Goal: Task Accomplishment & Management: Use online tool/utility

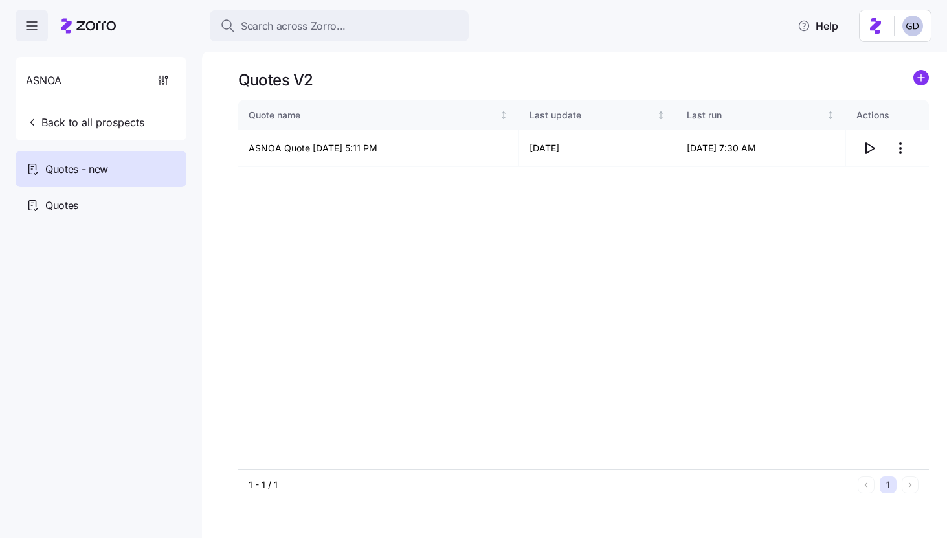
drag, startPoint x: 0, startPoint y: 0, endPoint x: 365, endPoint y: 42, distance: 367.7
click at [365, 42] on div "Search across Zorro... Help" at bounding box center [473, 26] width 947 height 52
click at [354, 27] on div "Search across Zorro..." at bounding box center [339, 26] width 238 height 16
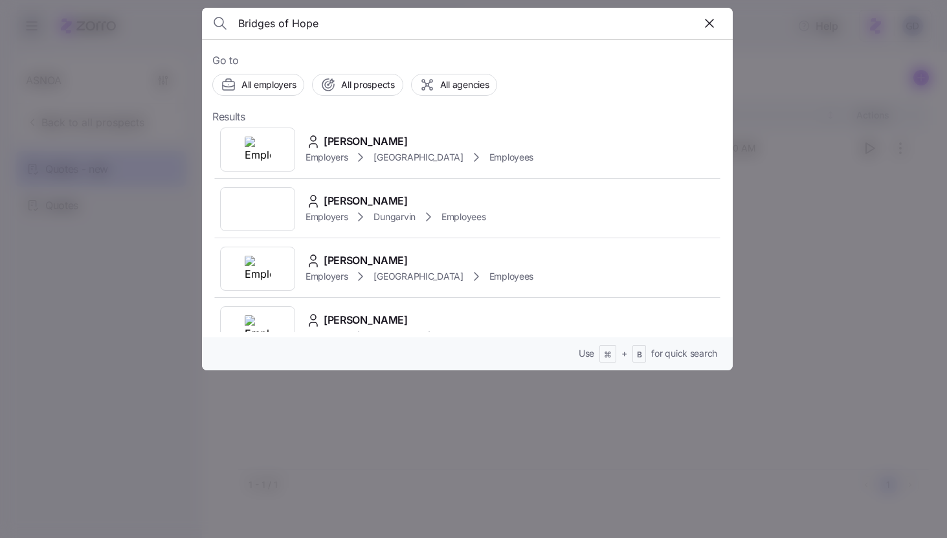
scroll to position [187, 0]
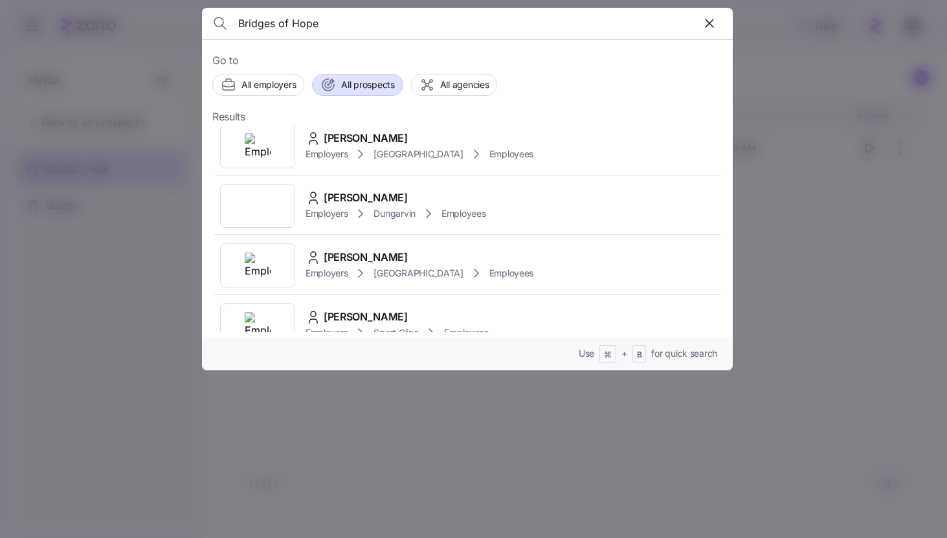
type input "Bridges of Hope"
click at [363, 84] on span "All prospects" at bounding box center [367, 84] width 53 height 13
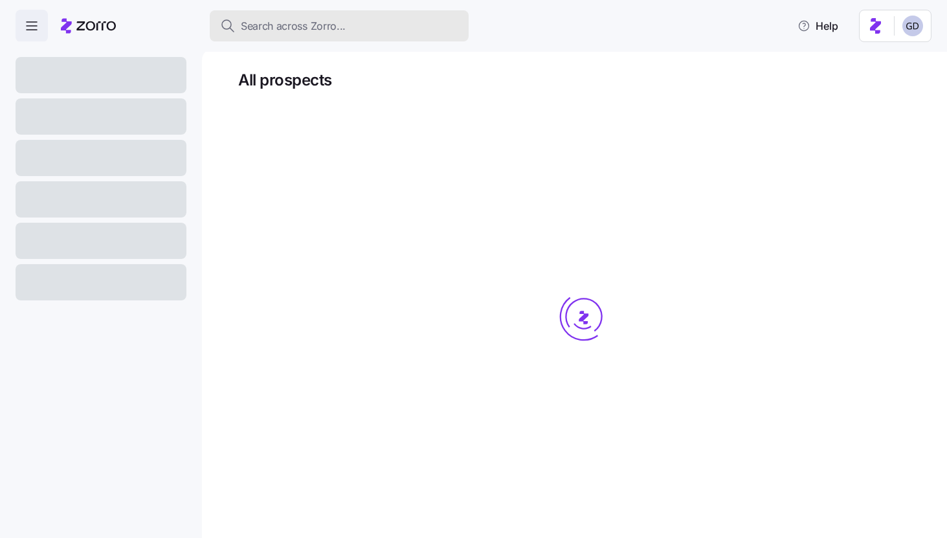
click at [327, 30] on span "Search across Zorro..." at bounding box center [293, 26] width 105 height 16
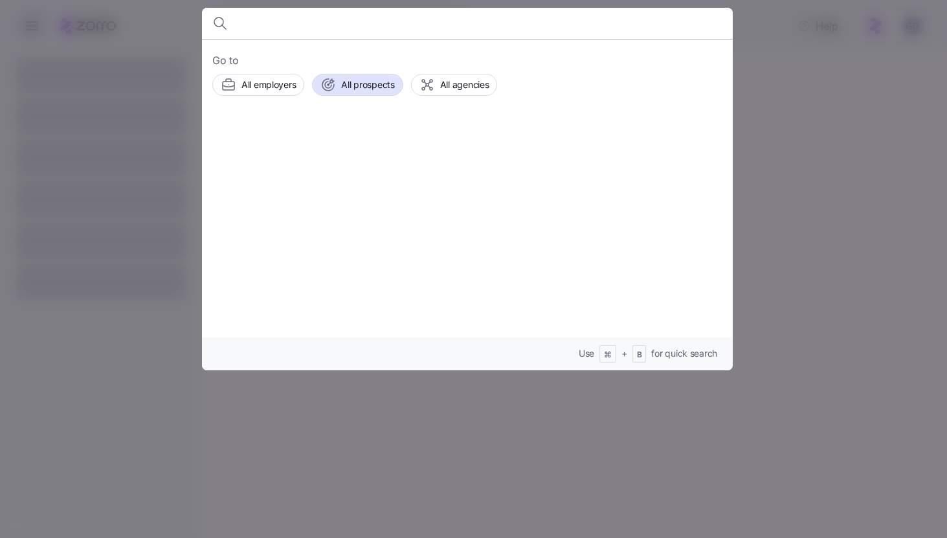
type input "H"
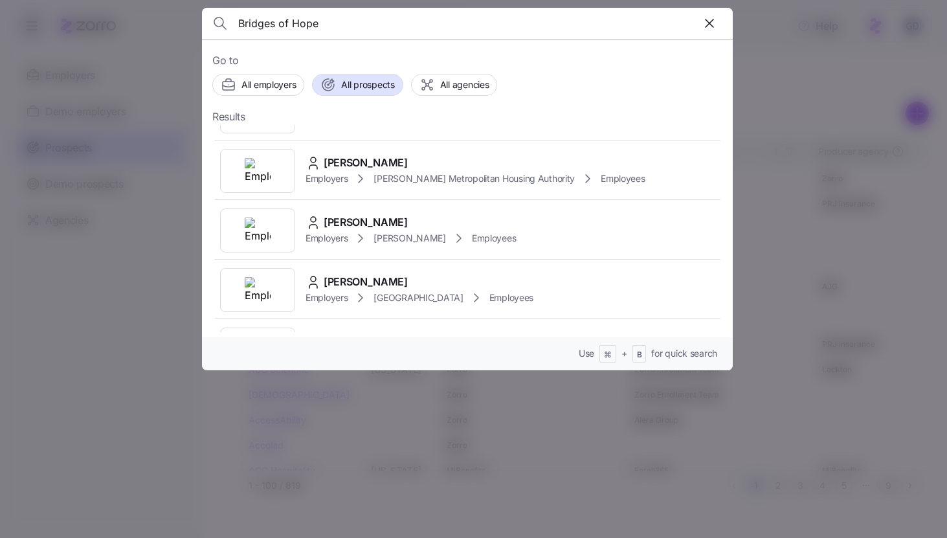
scroll to position [865, 0]
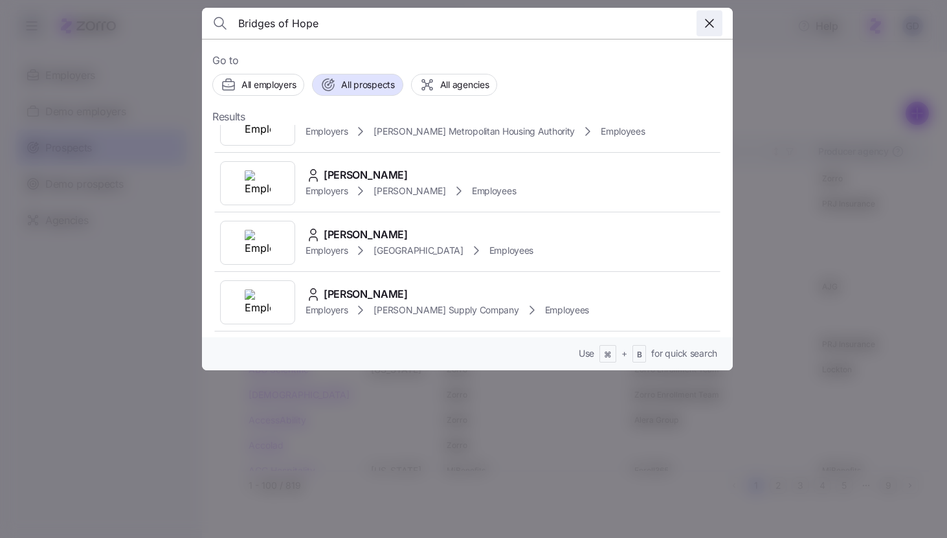
type input "Bridges of Hope"
click at [709, 20] on icon "button" at bounding box center [710, 24] width 16 height 16
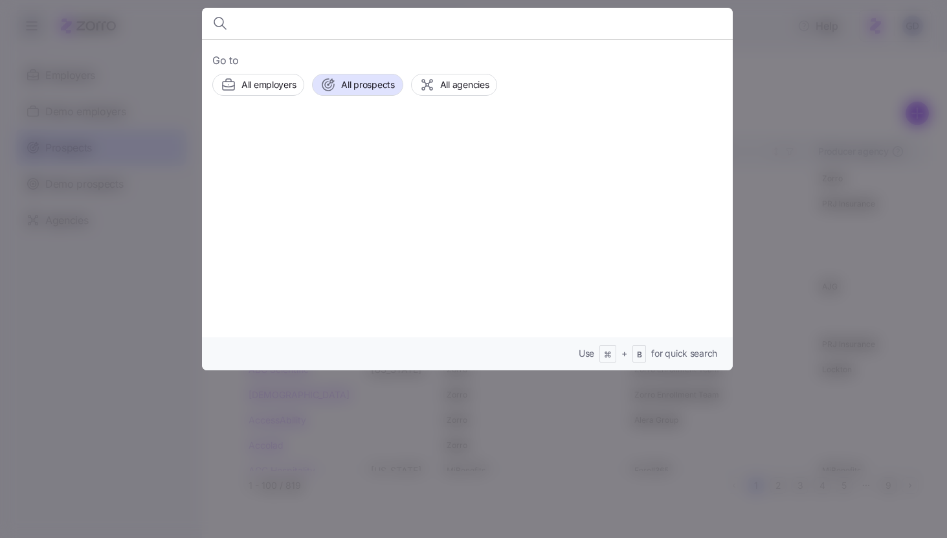
click at [837, 87] on div at bounding box center [473, 269] width 947 height 538
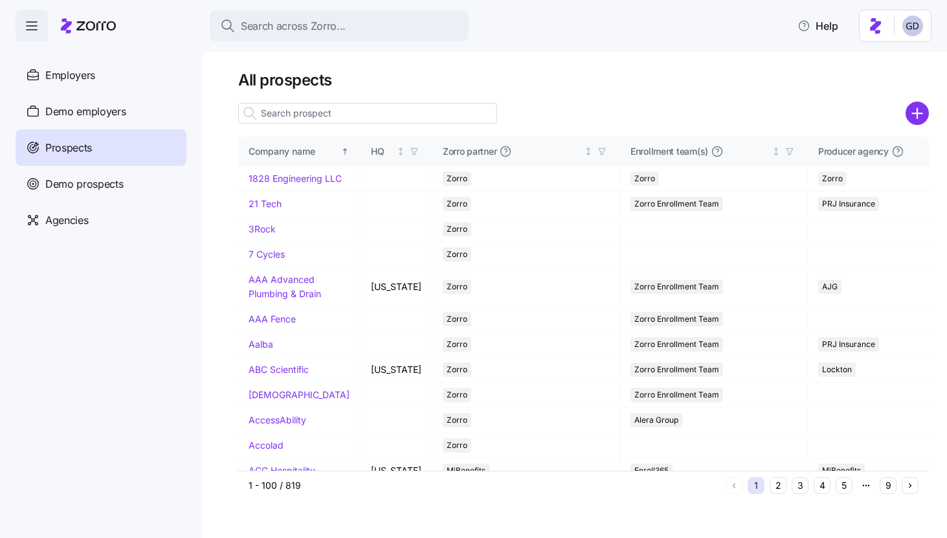
click at [323, 107] on input at bounding box center [367, 113] width 259 height 21
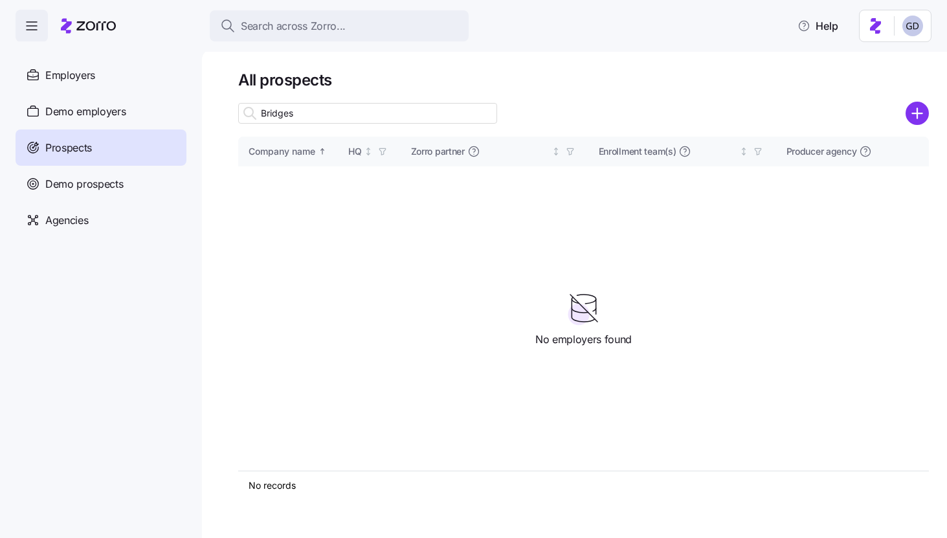
type input "Bridges"
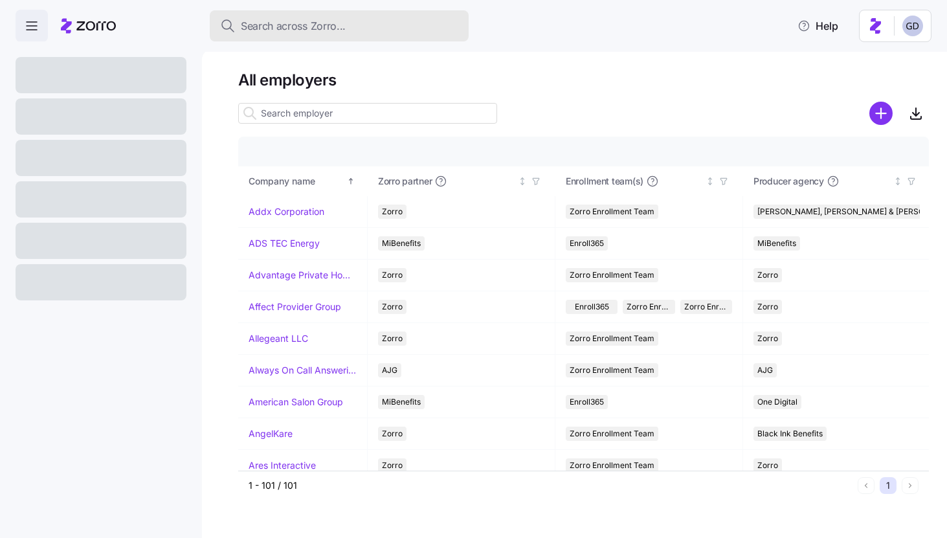
click at [302, 36] on button "Search across Zorro..." at bounding box center [339, 25] width 259 height 31
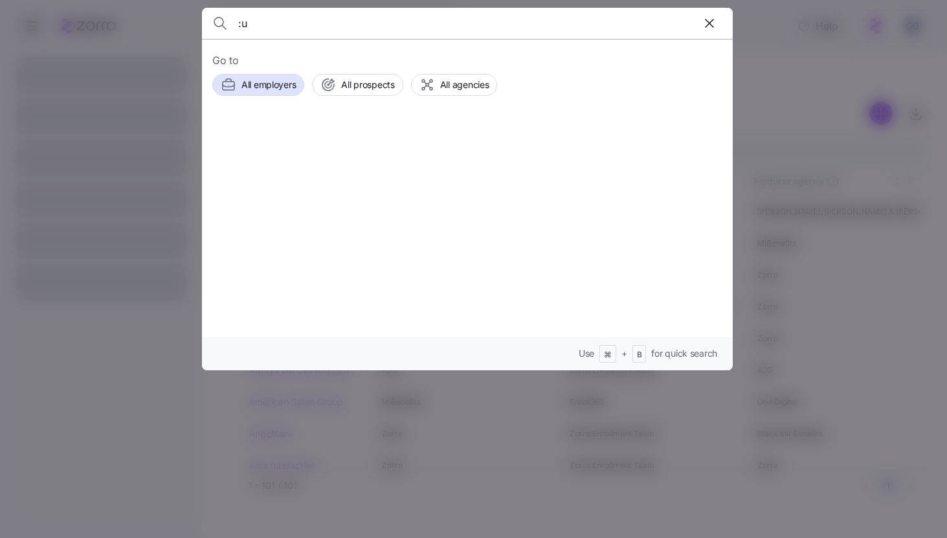
type input ":"
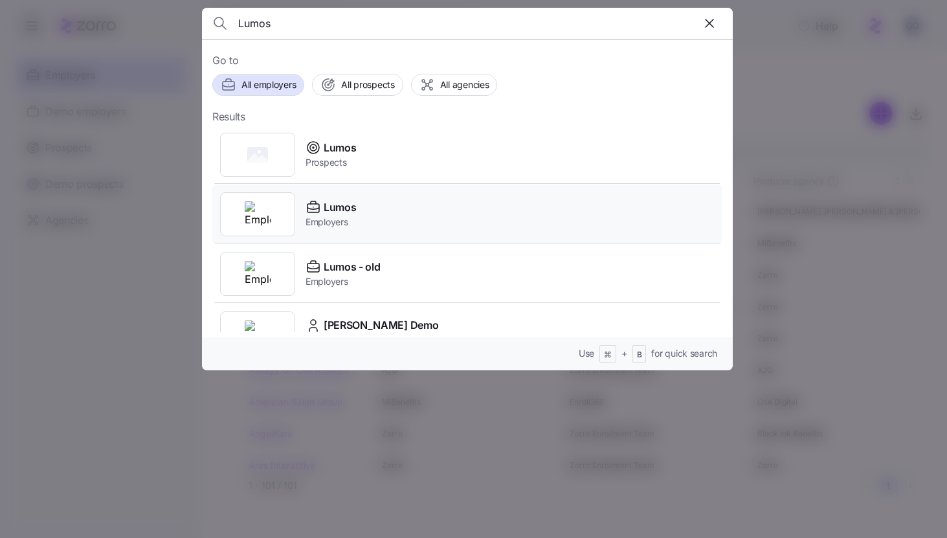
type input "Lumos"
click at [335, 225] on span "Employers" at bounding box center [331, 222] width 51 height 13
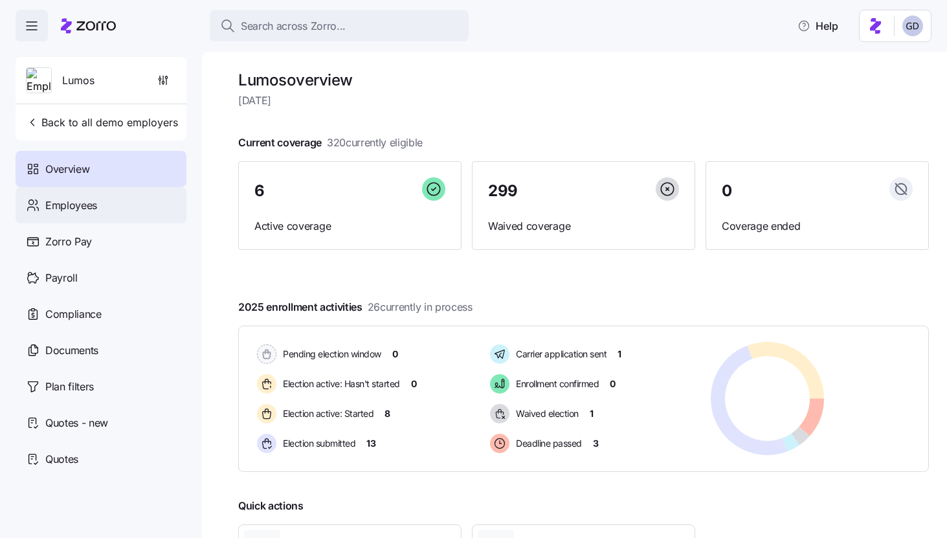
click at [82, 200] on span "Employees" at bounding box center [71, 206] width 52 height 16
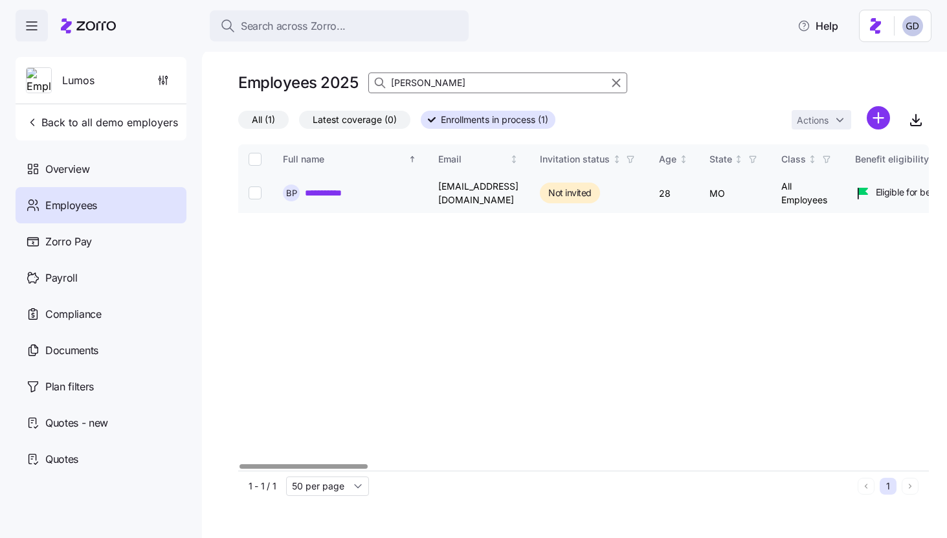
click at [328, 195] on link "**********" at bounding box center [331, 193] width 52 height 13
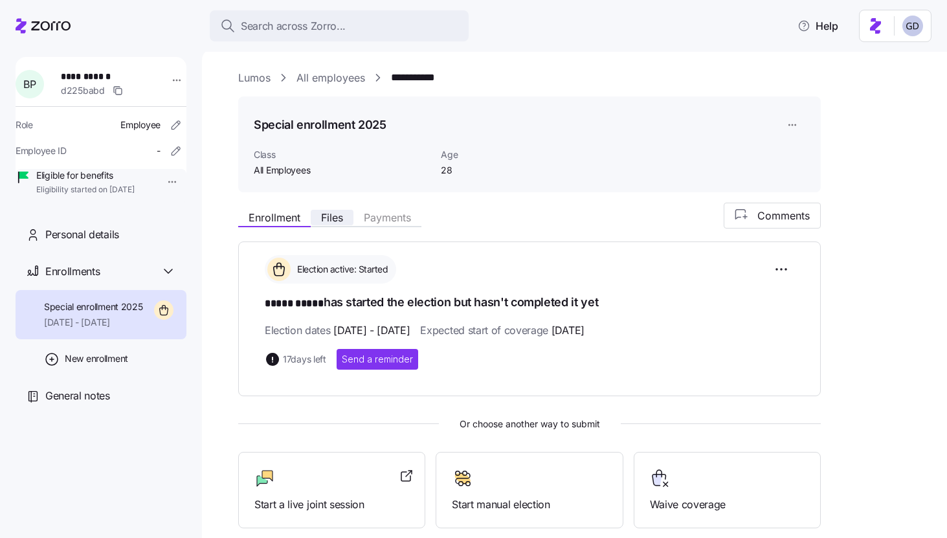
click at [339, 221] on span "Files" at bounding box center [332, 217] width 22 height 10
click at [271, 223] on span "Enrollment" at bounding box center [275, 217] width 52 height 10
click at [302, 66] on div "**********" at bounding box center [574, 293] width 745 height 489
click at [260, 78] on link "Lumos" at bounding box center [254, 78] width 32 height 16
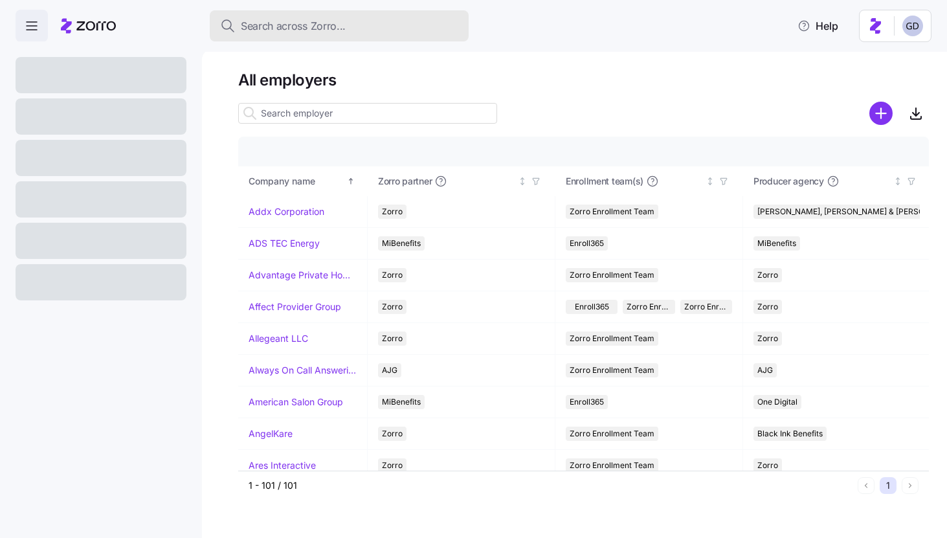
click at [326, 21] on span "Search across Zorro..." at bounding box center [293, 26] width 105 height 16
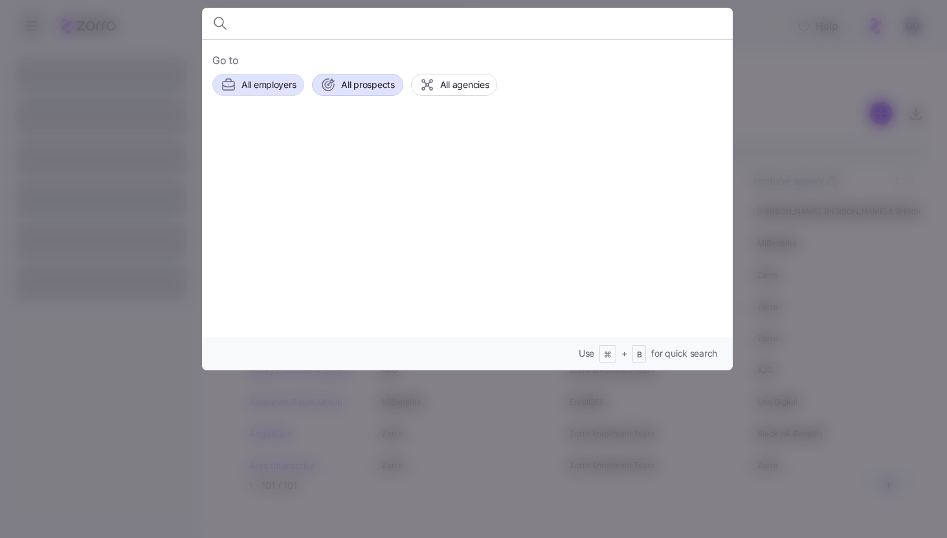
click at [341, 87] on div "All prospects" at bounding box center [358, 85] width 74 height 16
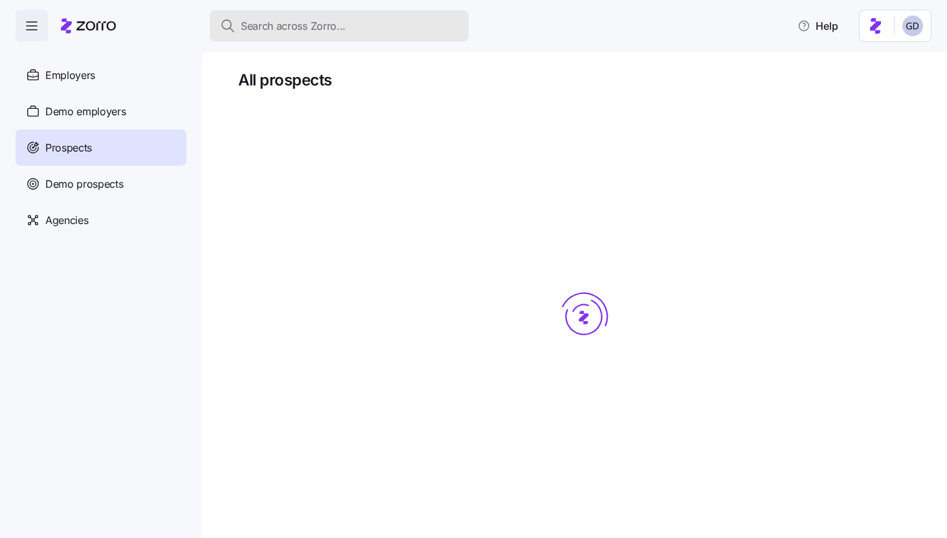
click at [311, 29] on span "Search across Zorro..." at bounding box center [293, 26] width 105 height 16
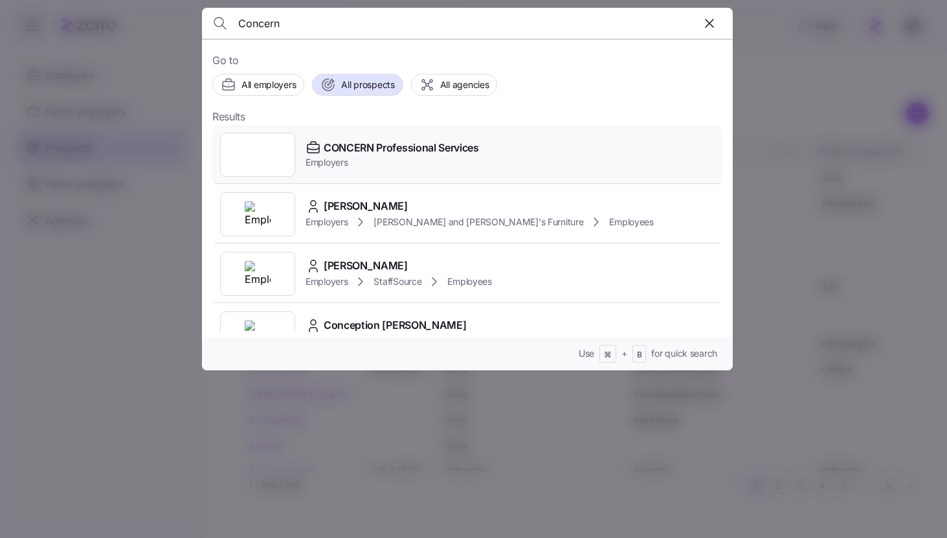
type input "Concern"
click at [371, 143] on span "CONCERN Professional Services" at bounding box center [401, 148] width 155 height 16
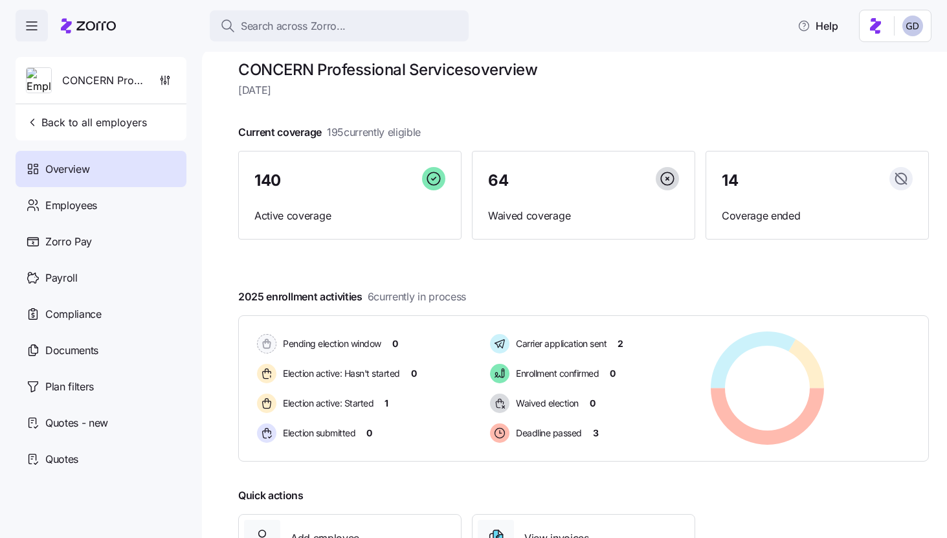
scroll to position [12, 0]
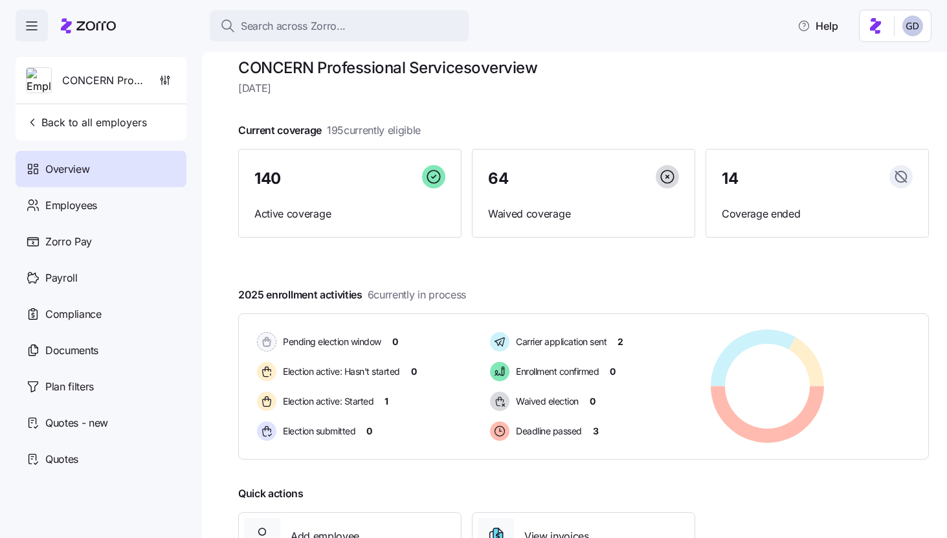
drag, startPoint x: 328, startPoint y: 130, endPoint x: 436, endPoint y: 130, distance: 108.1
click at [436, 130] on div "Current coverage 195 currently eligible 140 Active coverage 64 Waived coverage …" at bounding box center [583, 179] width 691 height 115
click at [473, 131] on div "Current coverage 195 currently eligible 140 Active coverage 64 Waived coverage …" at bounding box center [583, 179] width 691 height 115
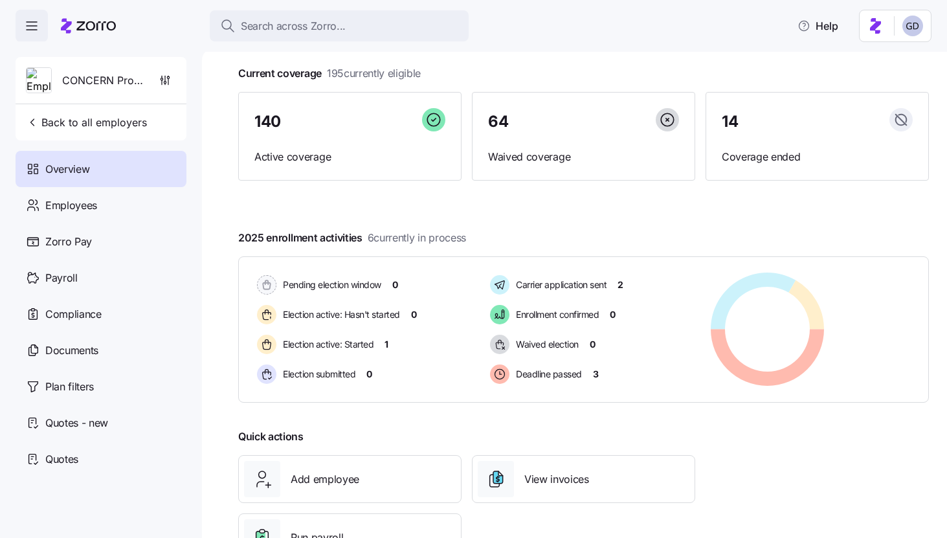
scroll to position [72, 0]
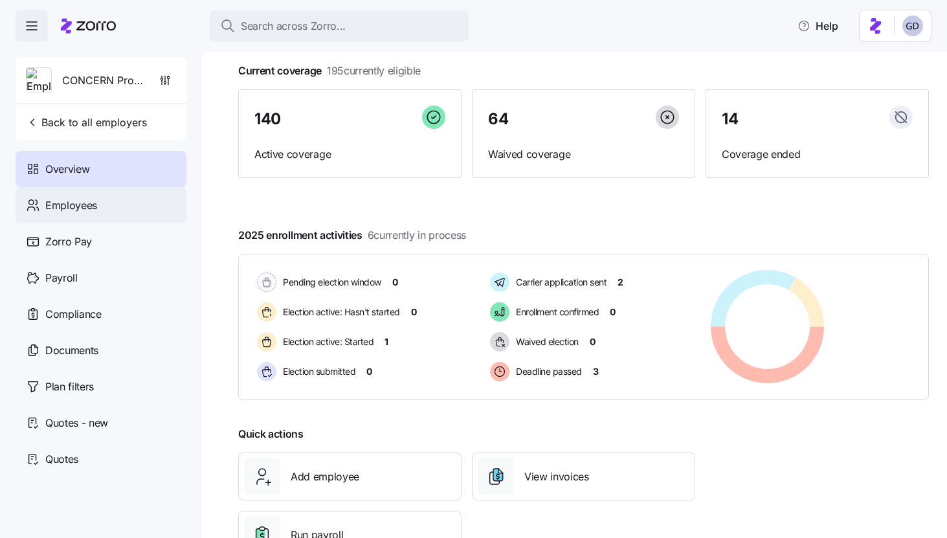
click at [78, 205] on span "Employees" at bounding box center [71, 206] width 52 height 16
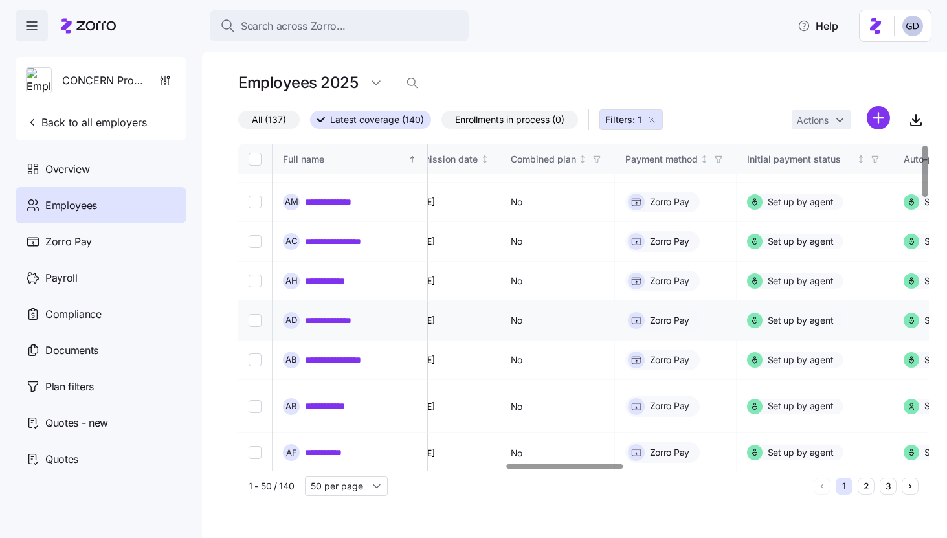
scroll to position [0, 1583]
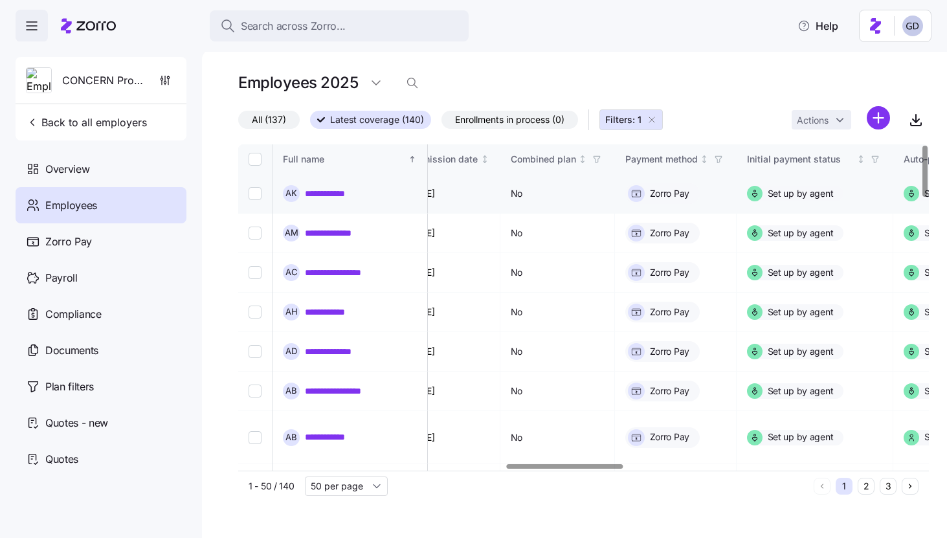
click at [341, 185] on div "**********" at bounding box center [350, 193] width 134 height 17
click at [341, 192] on link "**********" at bounding box center [333, 193] width 57 height 13
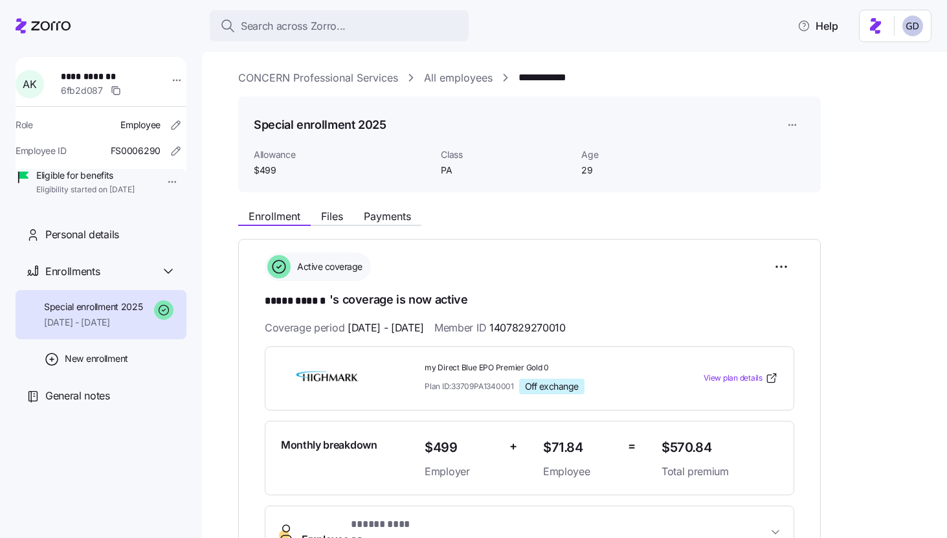
click at [449, 81] on link "All employees" at bounding box center [458, 78] width 69 height 16
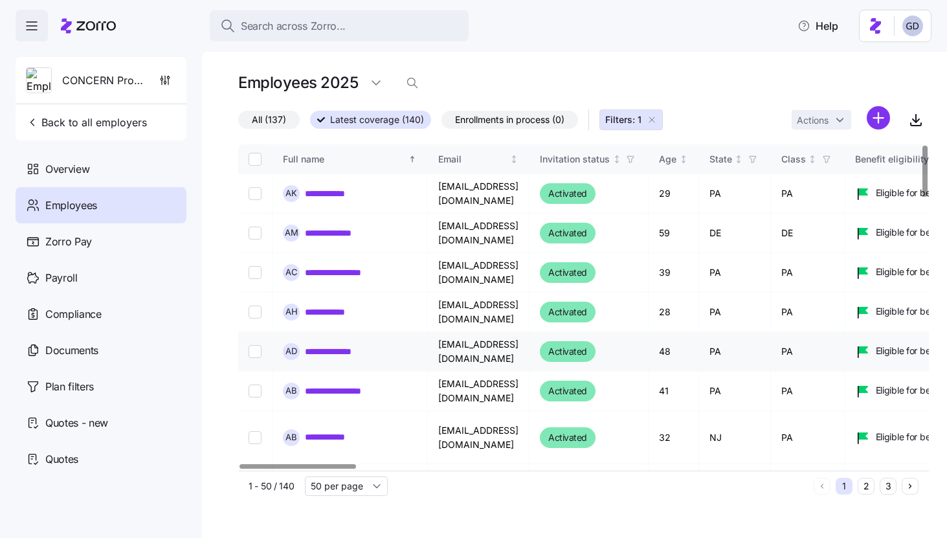
click at [330, 350] on link "**********" at bounding box center [337, 351] width 64 height 13
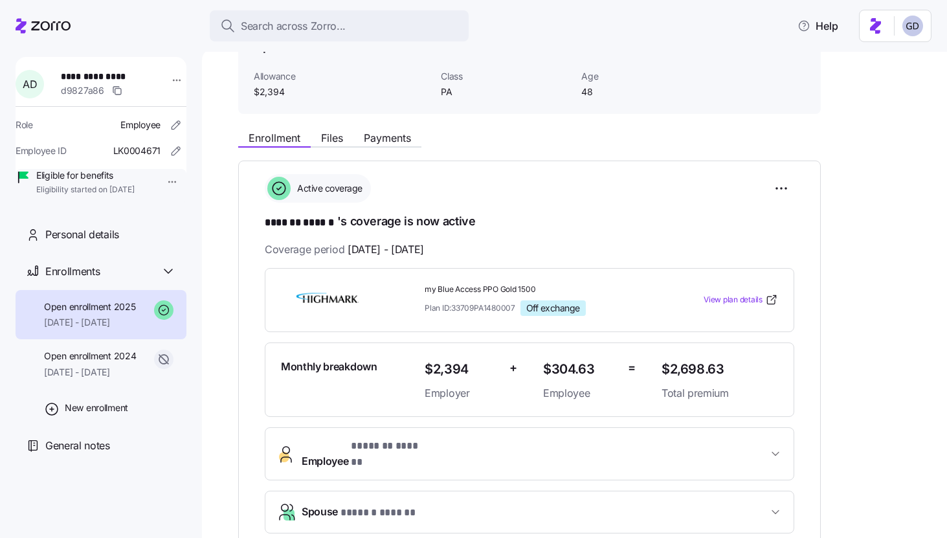
scroll to position [79, 0]
click at [723, 298] on span "View plan details" at bounding box center [733, 299] width 59 height 12
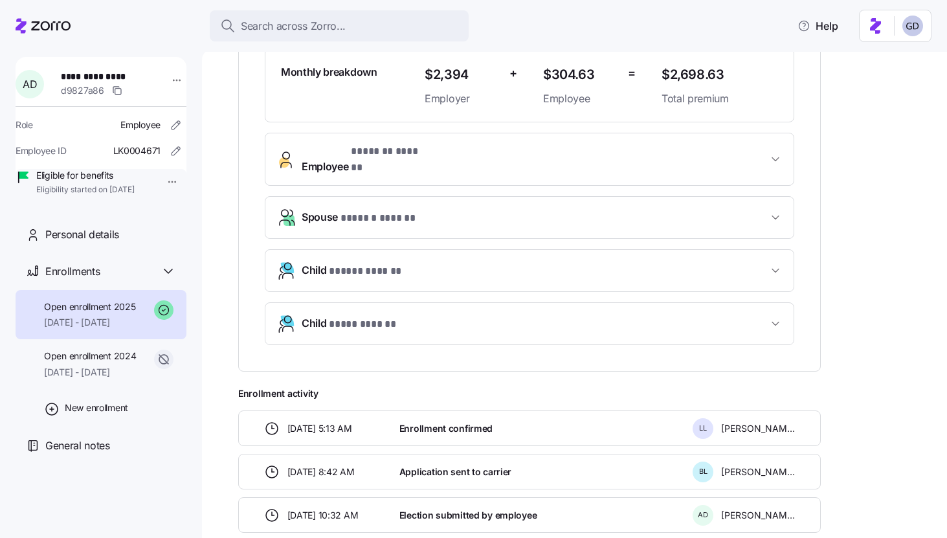
scroll to position [477, 0]
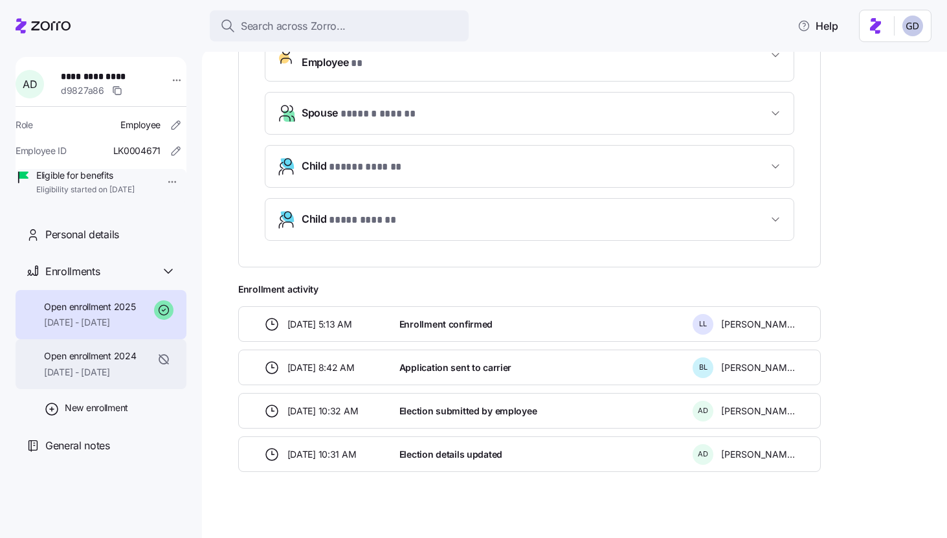
click at [106, 363] on span "Open enrollment 2024" at bounding box center [90, 356] width 92 height 13
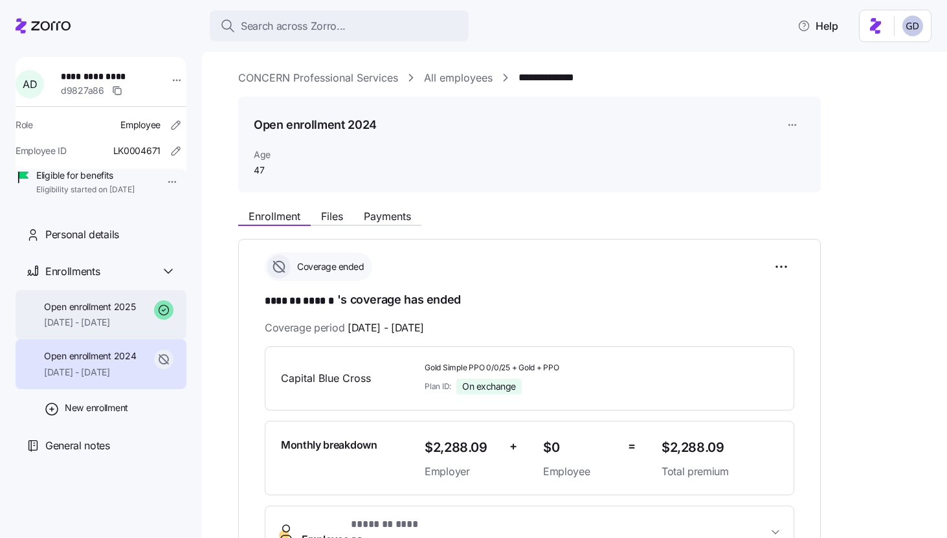
click at [71, 329] on span "[DATE] - [DATE]" at bounding box center [89, 322] width 91 height 13
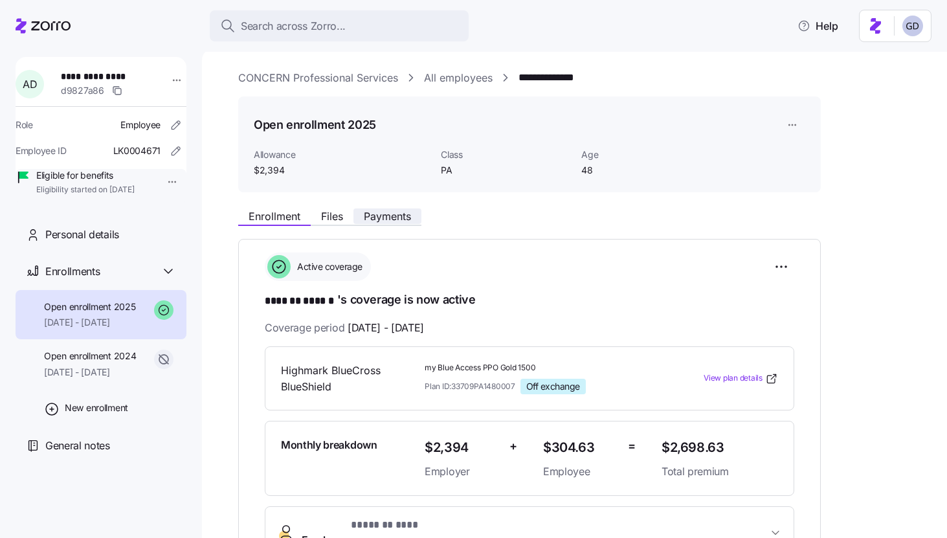
click at [394, 214] on span "Payments" at bounding box center [387, 216] width 47 height 10
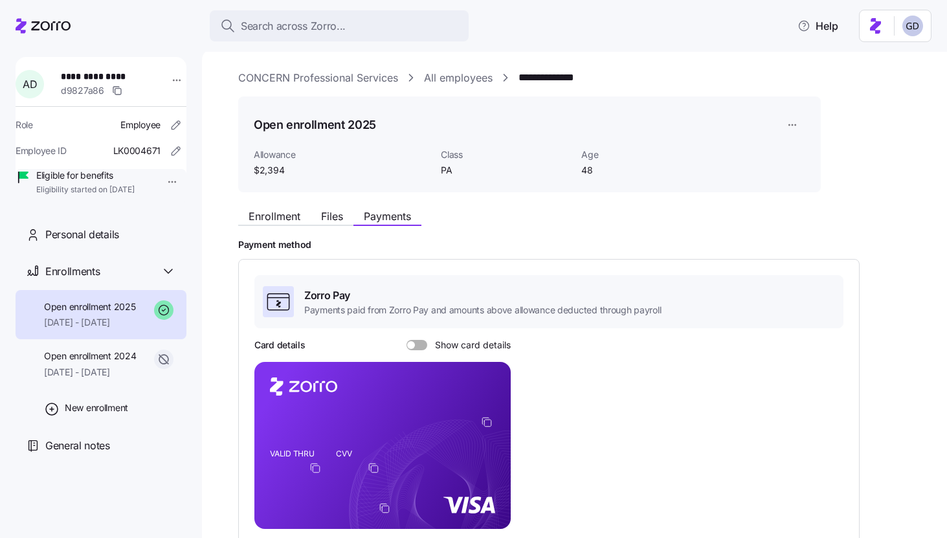
click at [354, 80] on link "CONCERN Professional Services" at bounding box center [318, 78] width 160 height 16
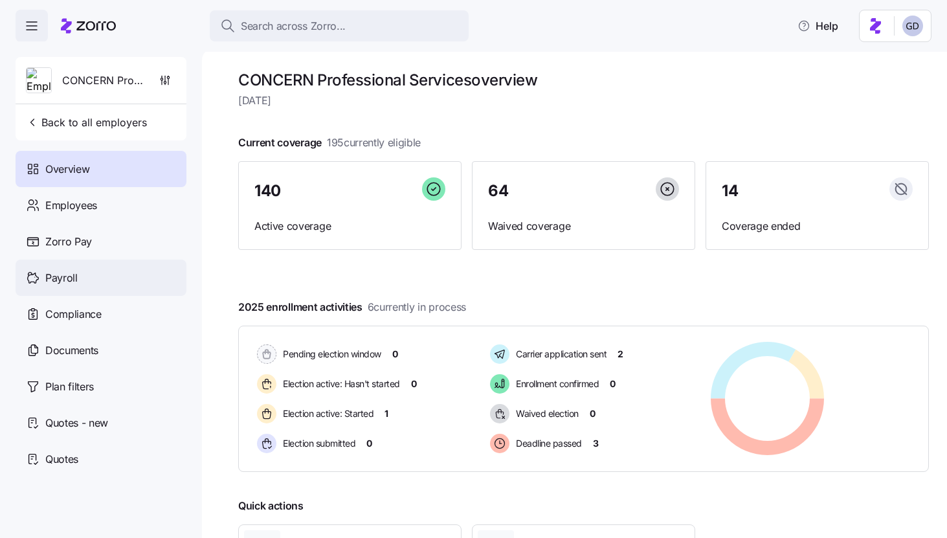
click at [74, 285] on span "Payroll" at bounding box center [61, 278] width 32 height 16
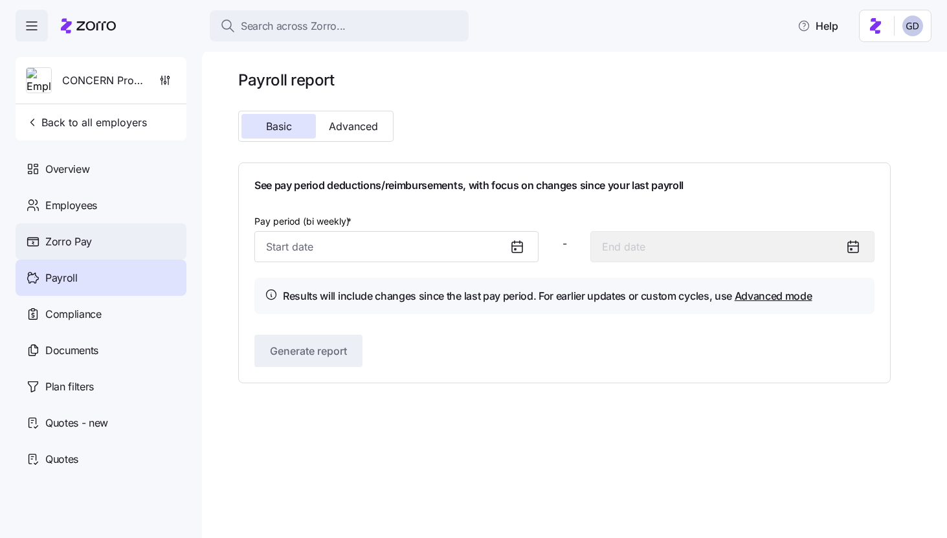
click at [106, 238] on div "Zorro Pay" at bounding box center [101, 241] width 171 height 36
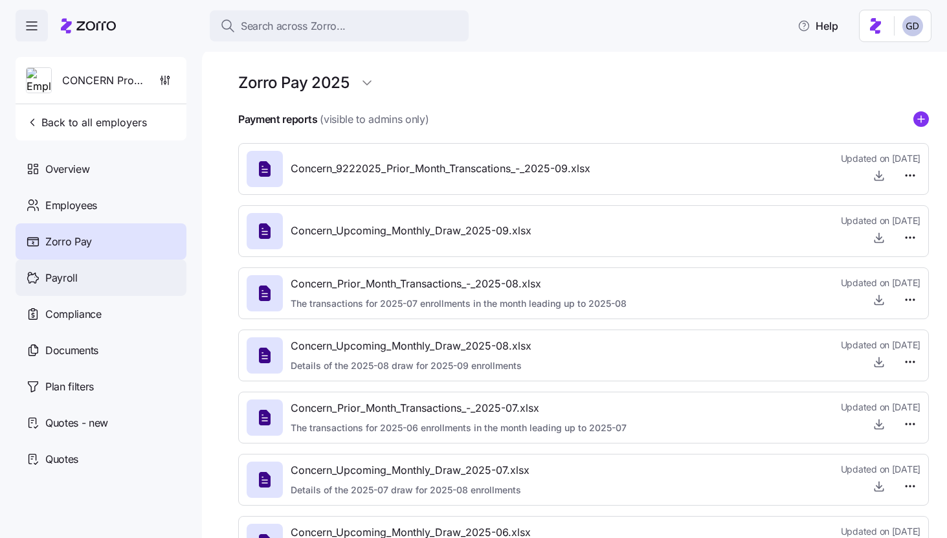
click at [85, 282] on div "Payroll" at bounding box center [101, 278] width 171 height 36
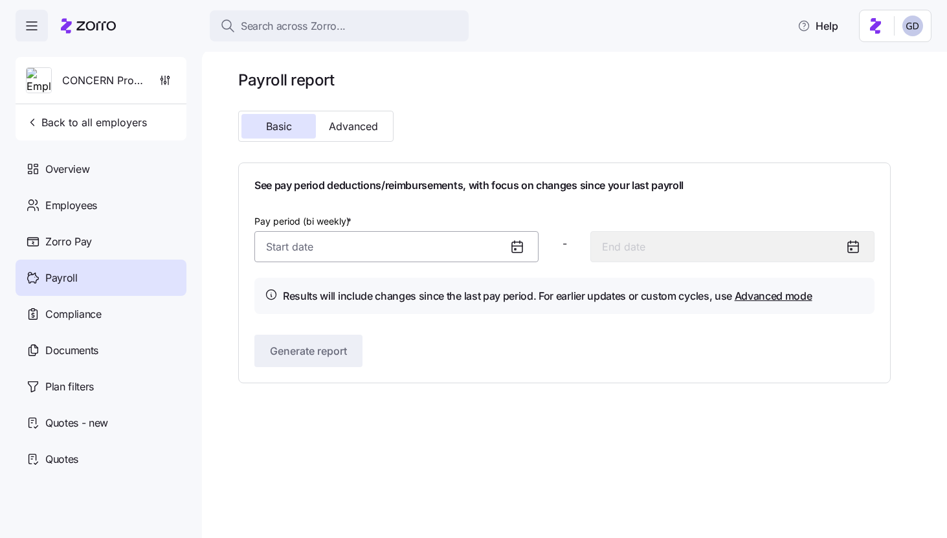
click at [398, 248] on input "Pay period (bi weekly) *" at bounding box center [397, 246] width 284 height 31
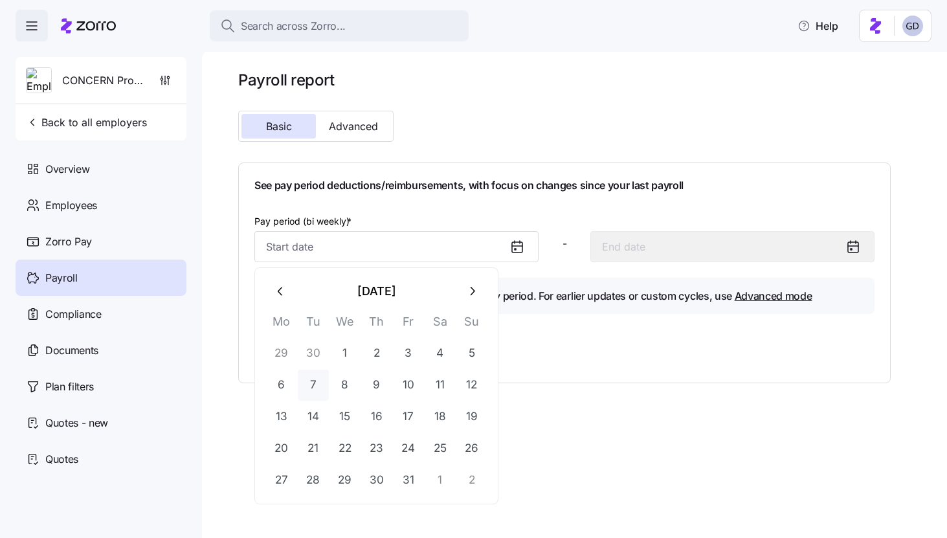
click at [310, 387] on button "7" at bounding box center [313, 385] width 31 height 31
type input "[DATE]"
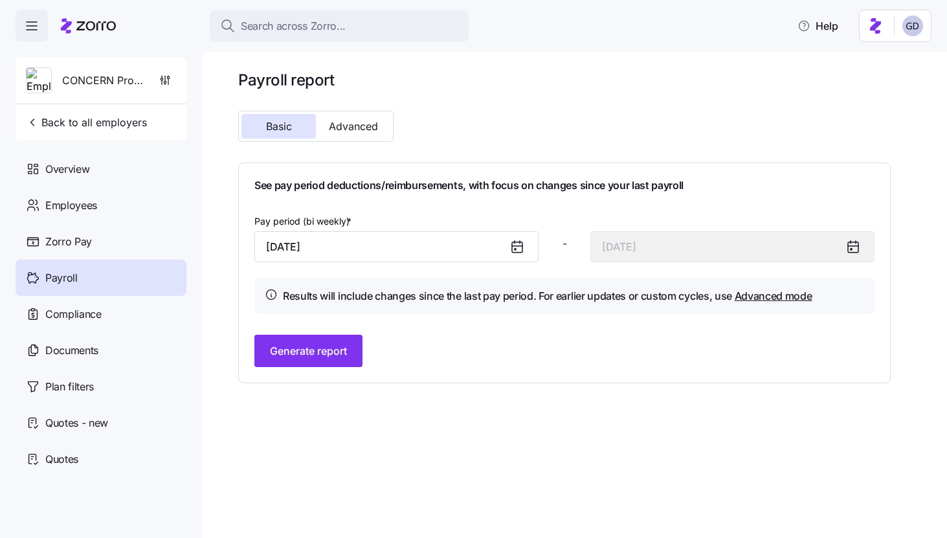
click at [514, 247] on icon at bounding box center [518, 247] width 16 height 16
click at [515, 245] on icon at bounding box center [518, 247] width 16 height 16
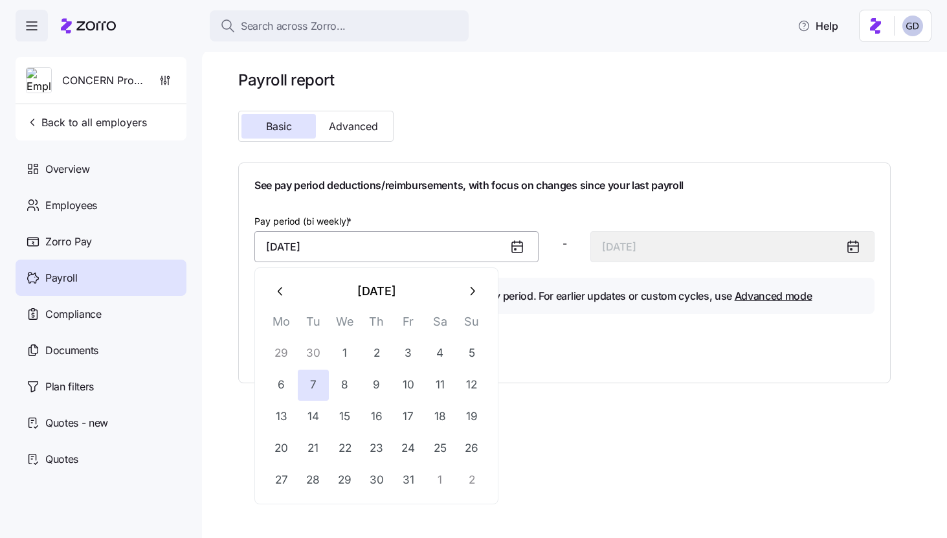
click at [341, 257] on input "[DATE]" at bounding box center [397, 246] width 284 height 31
click at [282, 293] on icon "button" at bounding box center [281, 291] width 14 height 14
click at [311, 410] on button "16" at bounding box center [313, 417] width 31 height 31
type input "[DATE]"
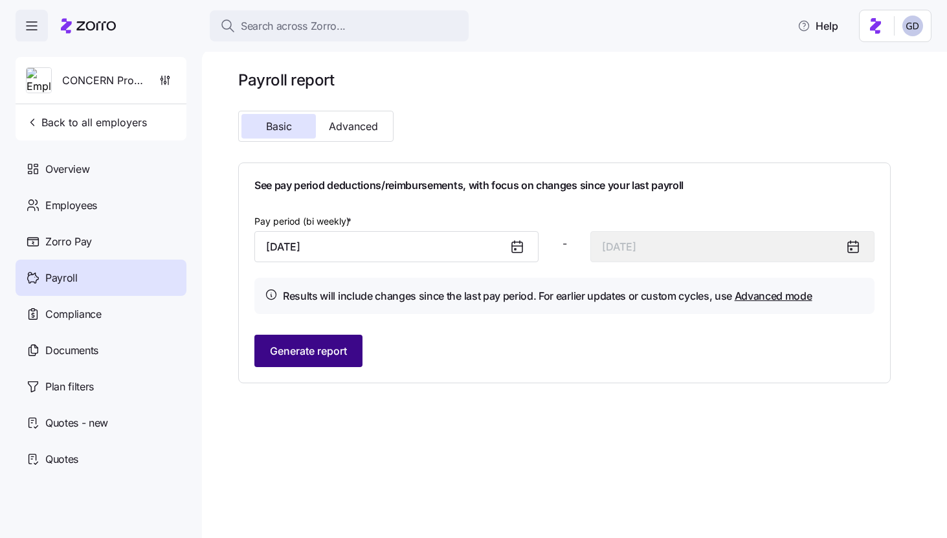
click at [334, 353] on span "Generate report" at bounding box center [308, 351] width 77 height 16
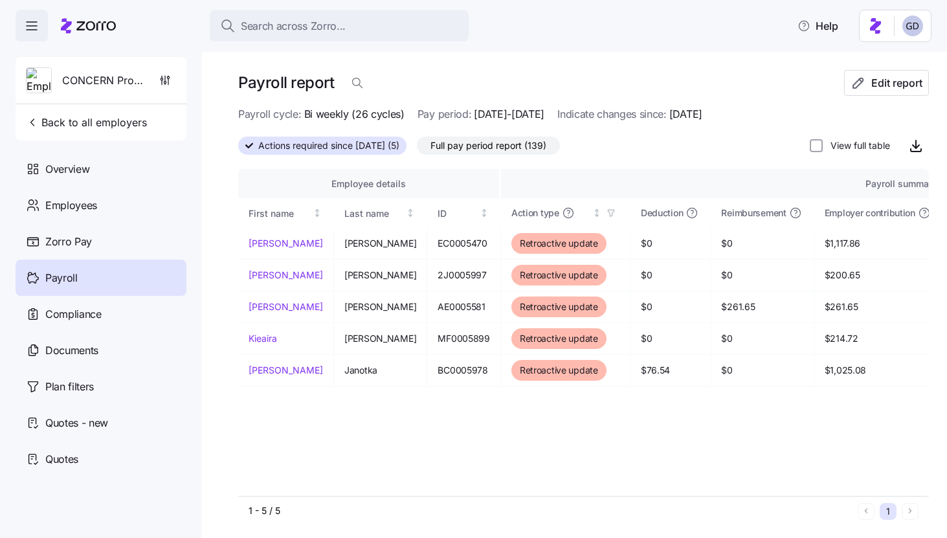
click at [547, 150] on span "Full pay period report (139)" at bounding box center [489, 145] width 116 height 17
click at [417, 149] on input "Full pay period report (139)" at bounding box center [417, 149] width 0 height 0
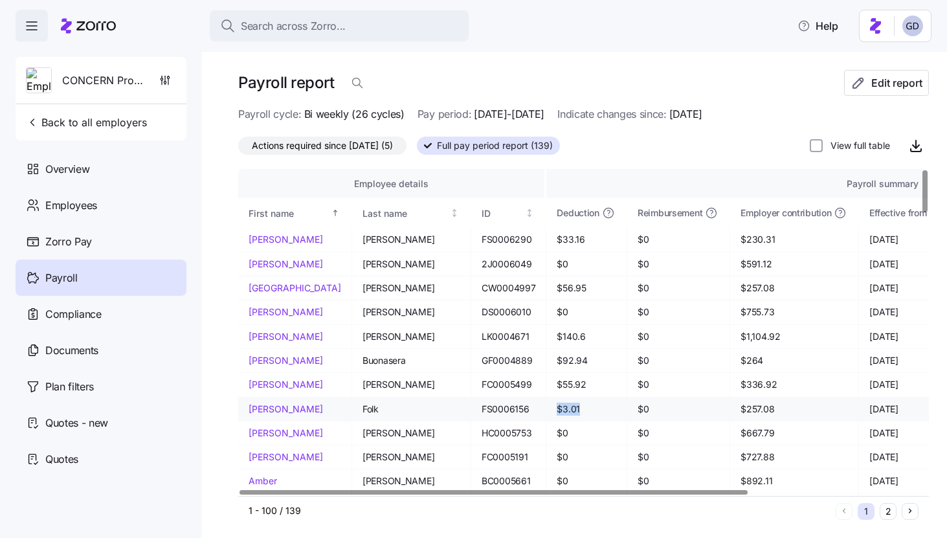
drag, startPoint x: 527, startPoint y: 413, endPoint x: 497, endPoint y: 413, distance: 29.8
click at [547, 413] on td "$3.01" at bounding box center [587, 410] width 80 height 24
click at [557, 413] on span "$3.01" at bounding box center [586, 409] width 59 height 13
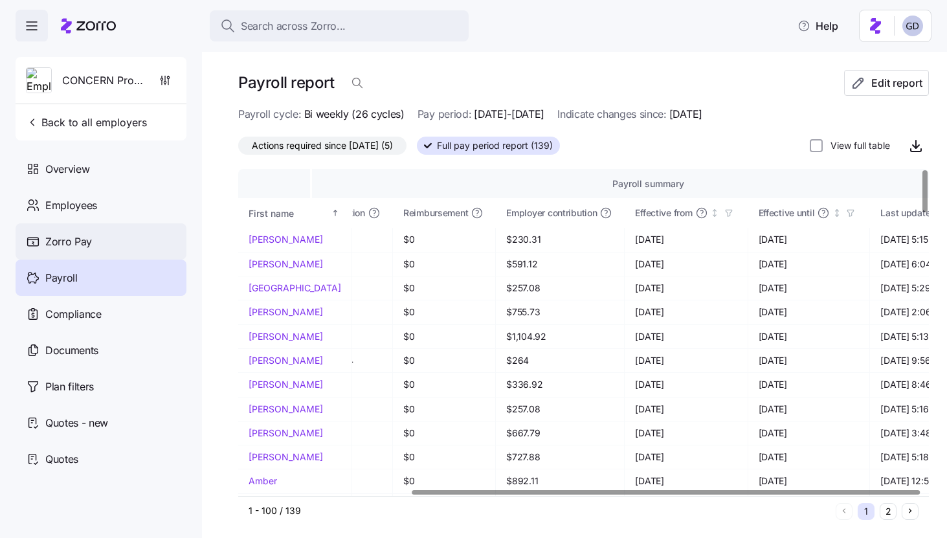
click at [78, 234] on span "Zorro Pay" at bounding box center [68, 242] width 47 height 16
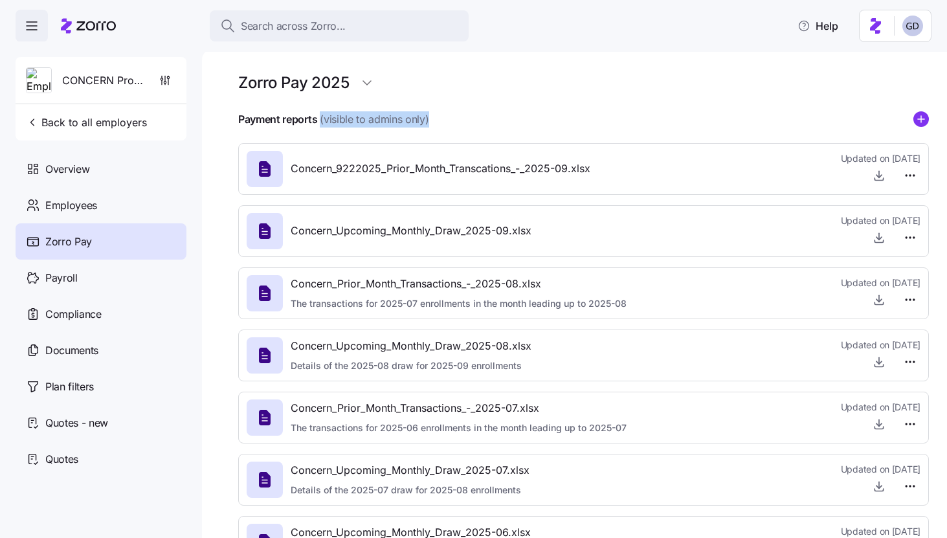
drag, startPoint x: 430, startPoint y: 121, endPoint x: 321, endPoint y: 119, distance: 108.8
click at [321, 119] on div "Payment reports (visible to admins only)" at bounding box center [583, 119] width 691 height 16
click at [488, 119] on div "Payment reports (visible to admins only)" at bounding box center [583, 119] width 691 height 16
drag, startPoint x: 439, startPoint y: 120, endPoint x: 320, endPoint y: 120, distance: 119.2
click at [320, 120] on div "Payment reports (visible to admins only)" at bounding box center [583, 119] width 691 height 16
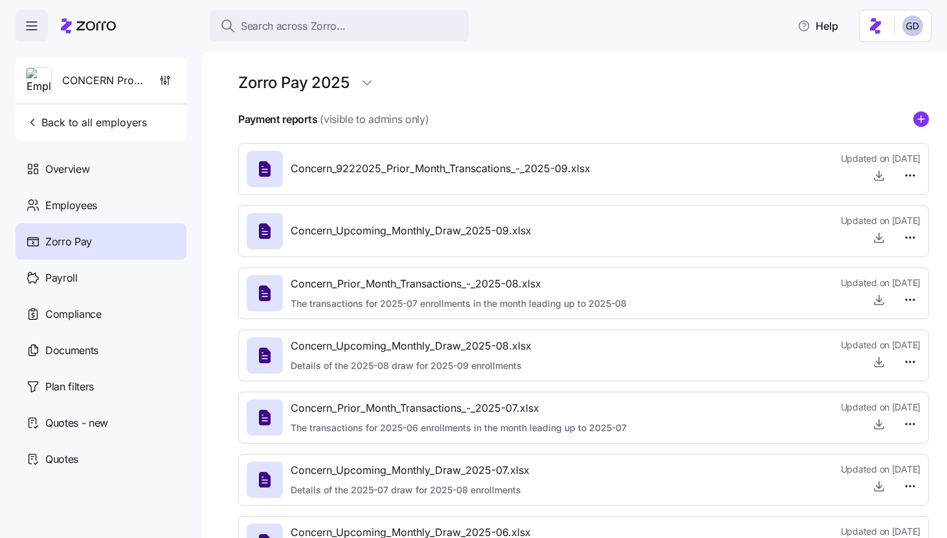
click at [527, 141] on div at bounding box center [583, 136] width 691 height 16
